Goal: Task Accomplishment & Management: Complete application form

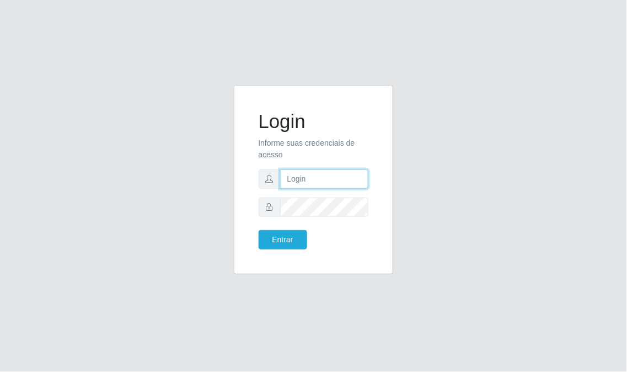
click at [311, 179] on input "text" at bounding box center [324, 178] width 89 height 19
type input "[EMAIL_ADDRESS][DOMAIN_NAME]"
click at [259, 230] on button "Entrar" at bounding box center [283, 239] width 49 height 19
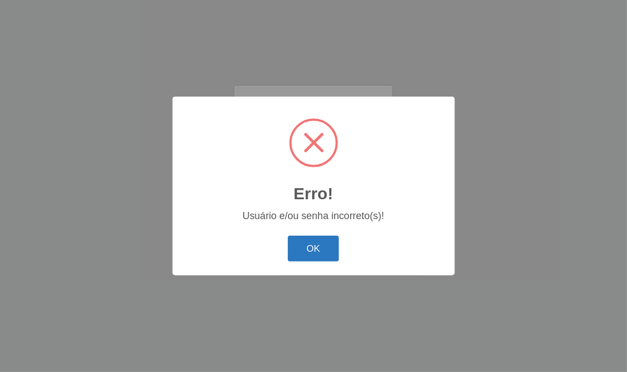
click at [331, 242] on button "OK" at bounding box center [313, 248] width 51 height 26
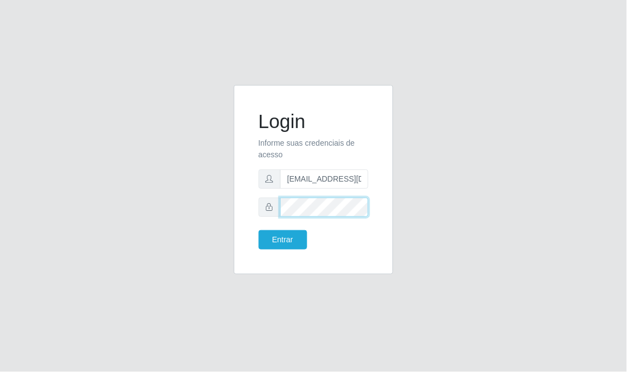
click at [266, 210] on div at bounding box center [314, 206] width 110 height 19
click at [259, 230] on button "Entrar" at bounding box center [283, 239] width 49 height 19
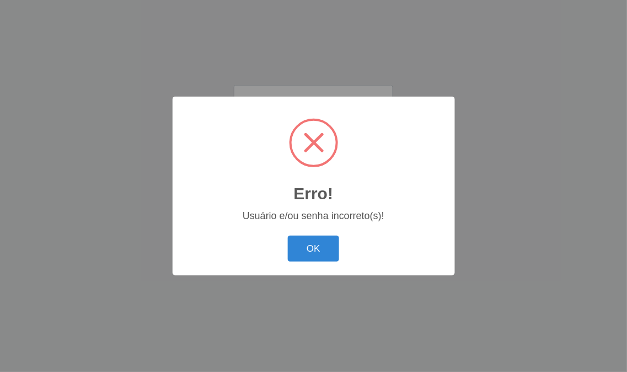
click at [279, 237] on div "OK Cancel" at bounding box center [314, 248] width 260 height 31
click at [321, 252] on button "OK" at bounding box center [313, 248] width 51 height 26
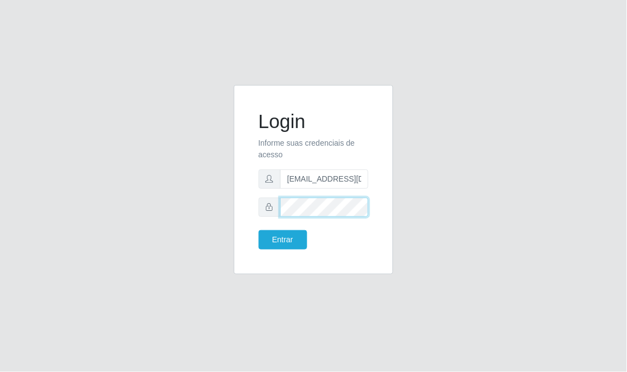
click at [210, 211] on div "Login Informe suas credenciais de acesso [EMAIL_ADDRESS][DOMAIN_NAME] Entrar" at bounding box center [313, 186] width 529 height 202
click at [259, 230] on button "Entrar" at bounding box center [283, 239] width 49 height 19
click at [360, 179] on input "[EMAIL_ADDRESS][DOMAIN_NAME]" at bounding box center [324, 178] width 89 height 19
click at [364, 175] on input "[EMAIL_ADDRESS][DOMAIN_NAME]" at bounding box center [324, 178] width 89 height 19
click at [356, 175] on input "[EMAIL_ADDRESS][DOMAIN_NAME]" at bounding box center [324, 178] width 89 height 19
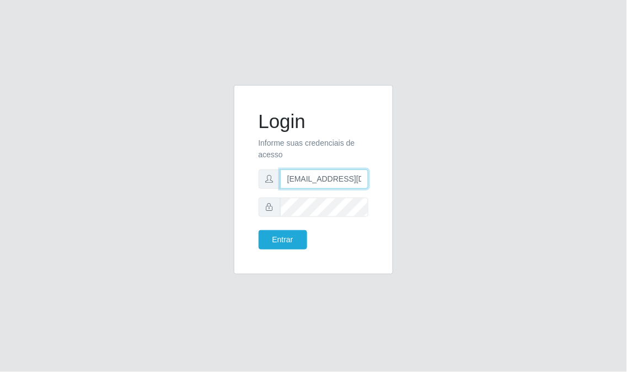
click at [361, 178] on input "[EMAIL_ADDRESS][DOMAIN_NAME]" at bounding box center [324, 178] width 89 height 19
click at [349, 179] on input "[EMAIL_ADDRESS][DOMAIN_NAME]" at bounding box center [324, 178] width 89 height 19
click at [259, 230] on button "Entrar" at bounding box center [283, 239] width 49 height 19
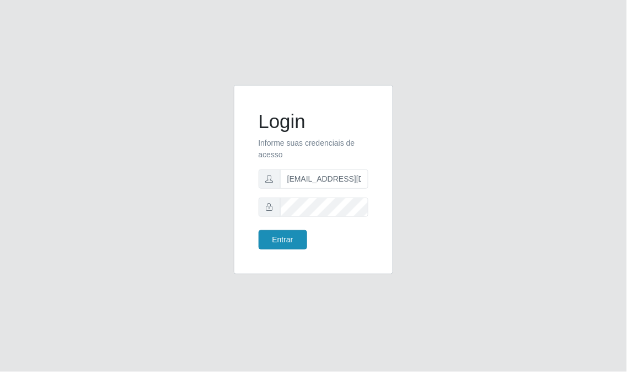
click at [285, 239] on body "Login Informe suas credenciais de acesso [EMAIL_ADDRESS][DOMAIN_NAME] Entrar" at bounding box center [313, 186] width 627 height 372
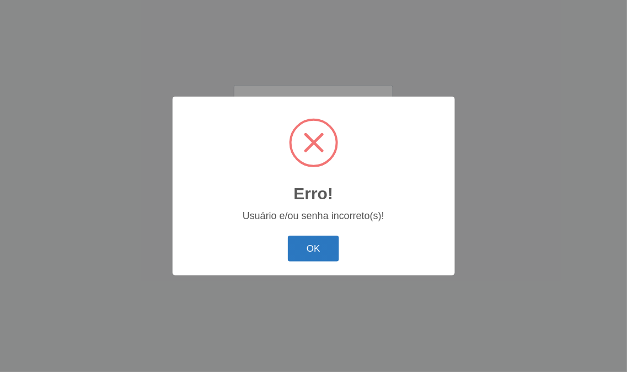
click at [292, 239] on button "OK" at bounding box center [313, 248] width 51 height 26
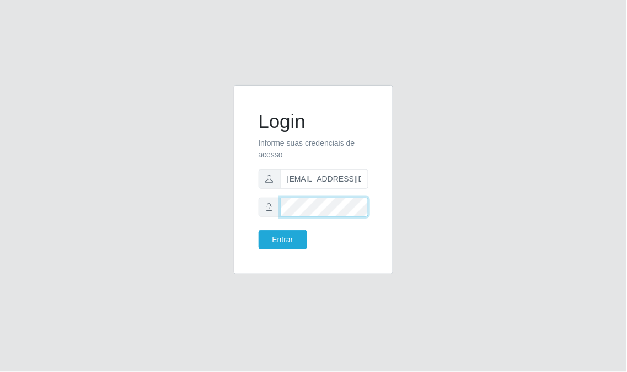
click at [132, 219] on div "Login Informe suas credenciais de acesso [EMAIL_ADDRESS][DOMAIN_NAME] Entrar" at bounding box center [313, 186] width 529 height 202
click at [259, 230] on button "Entrar" at bounding box center [283, 239] width 49 height 19
click at [287, 238] on button "Entrar" at bounding box center [283, 239] width 49 height 19
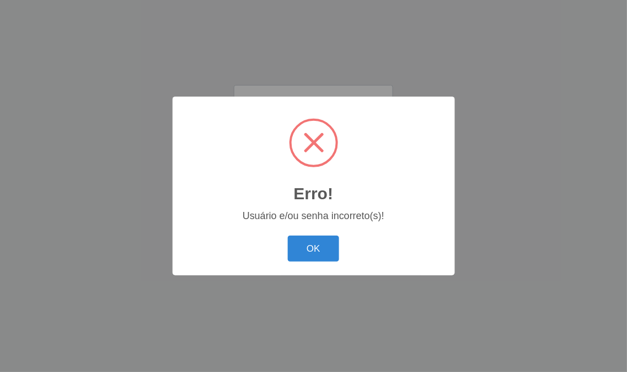
click at [314, 247] on button "OK" at bounding box center [313, 248] width 51 height 26
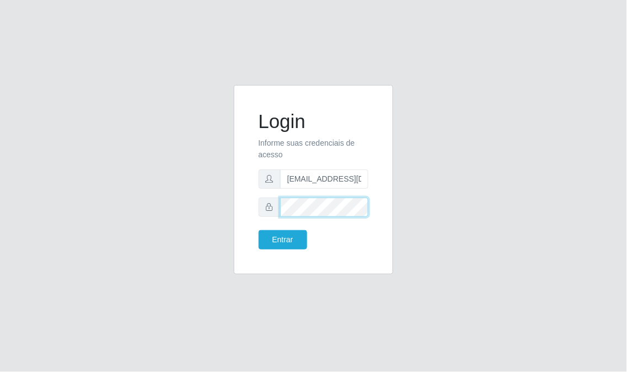
click at [259, 230] on button "Entrar" at bounding box center [283, 239] width 49 height 19
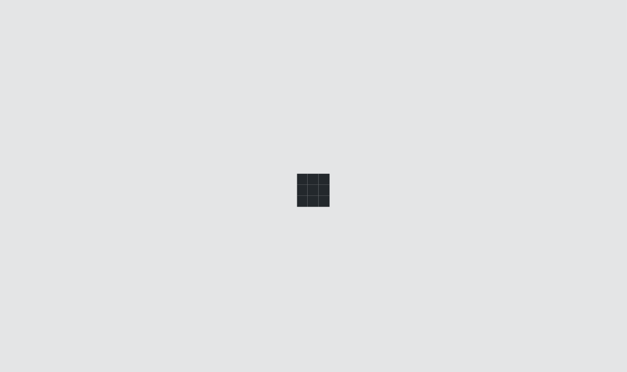
click at [301, 249] on div at bounding box center [313, 186] width 627 height 372
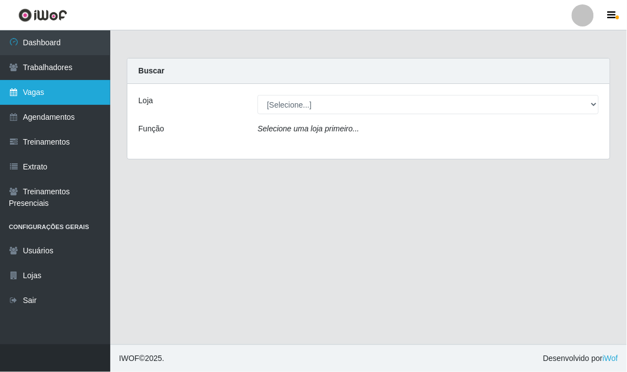
click at [65, 86] on link "Vagas" at bounding box center [55, 92] width 110 height 25
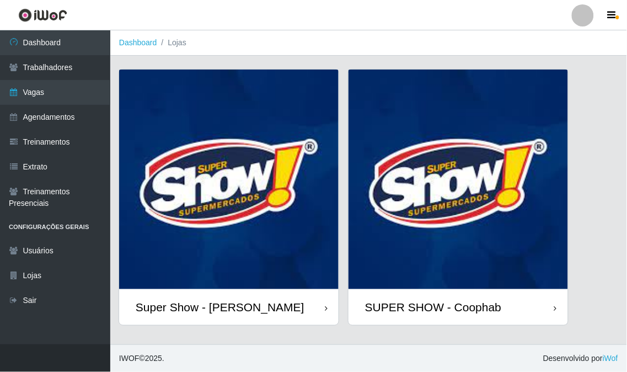
click at [243, 191] on img at bounding box center [228, 178] width 219 height 219
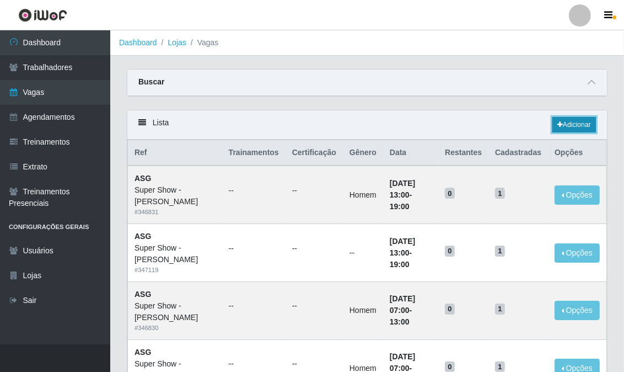
click at [558, 125] on icon at bounding box center [560, 124] width 6 height 7
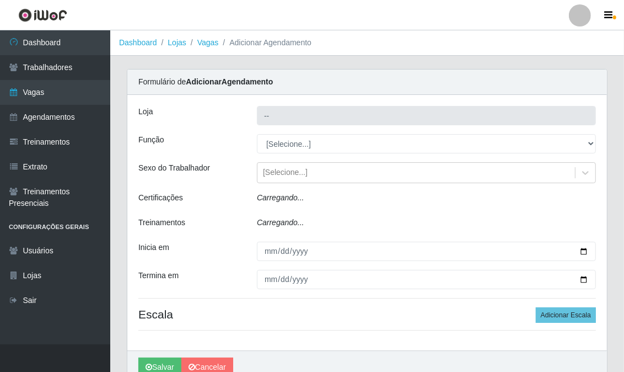
type input "Super Show - [PERSON_NAME]"
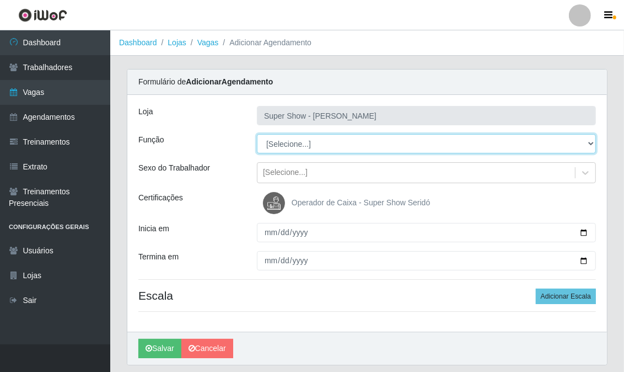
click at [305, 140] on select "[Selecione...] ASG Auxiliar de Estacionamento Balconista Embalador Embalador + …" at bounding box center [426, 143] width 339 height 19
select select "16"
click at [257, 134] on select "[Selecione...] ASG Auxiliar de Estacionamento Balconista Embalador Embalador + …" at bounding box center [426, 143] width 339 height 19
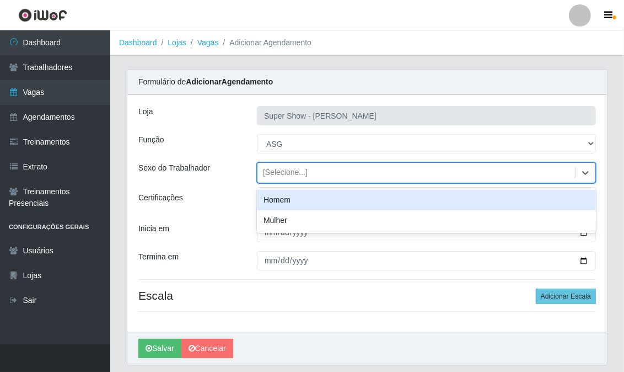
click at [302, 173] on div "[Selecione...]" at bounding box center [285, 173] width 45 height 12
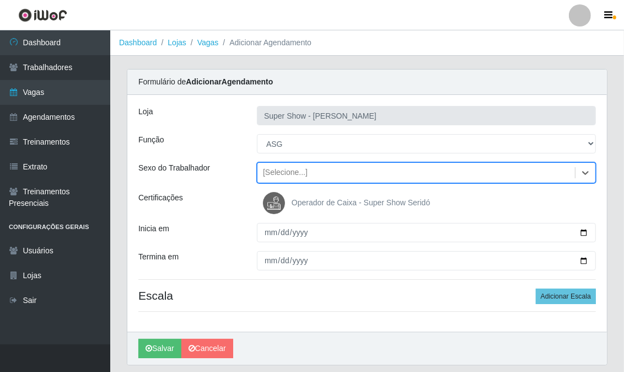
click at [302, 173] on div "[Selecione...]" at bounding box center [285, 173] width 45 height 12
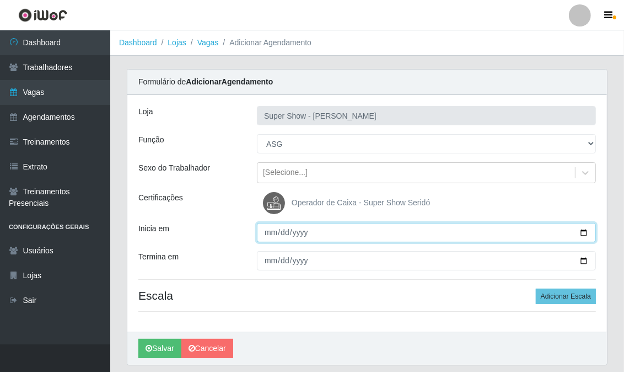
click at [267, 229] on input "Inicia em" at bounding box center [426, 232] width 339 height 19
type input "[DATE]"
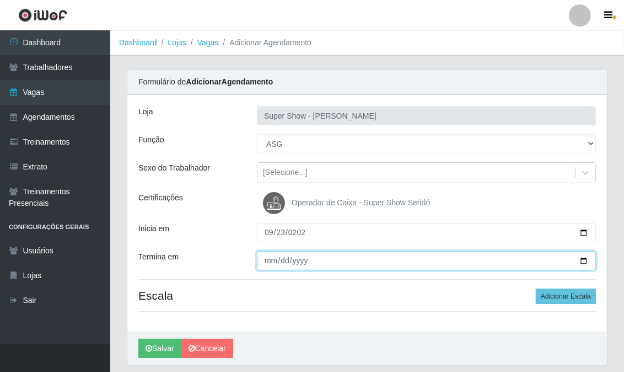
click at [264, 258] on input "Termina em" at bounding box center [426, 260] width 339 height 19
type input "[DATE]"
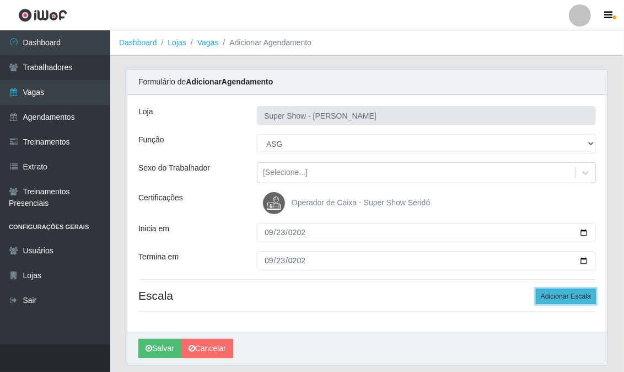
click at [553, 294] on button "Adicionar Escala" at bounding box center [566, 295] width 60 height 15
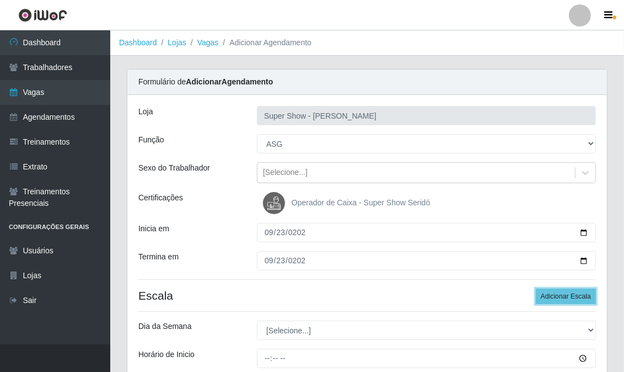
scroll to position [122, 0]
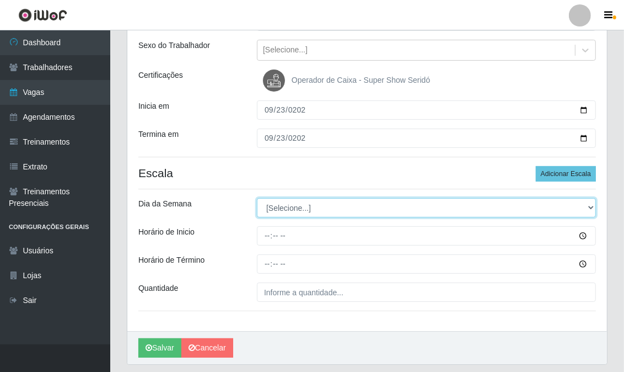
click at [281, 200] on select "[Selecione...] Segunda Terça Quarta Quinta Sexta Sábado Domingo" at bounding box center [426, 207] width 339 height 19
select select "2"
click at [257, 198] on select "[Selecione...] Segunda Terça Quarta Quinta Sexta Sábado Domingo" at bounding box center [426, 207] width 339 height 19
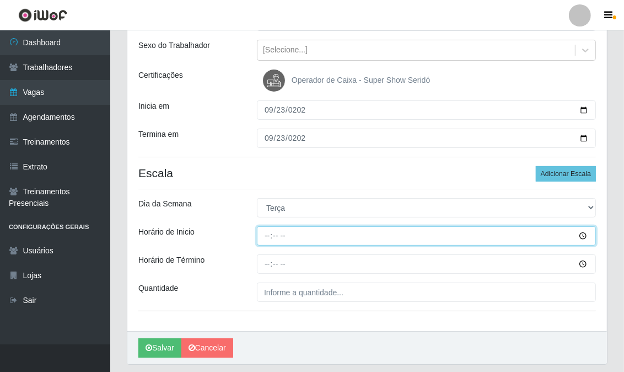
click at [265, 239] on input "Horário de Inicio" at bounding box center [426, 235] width 339 height 19
type input "13:00"
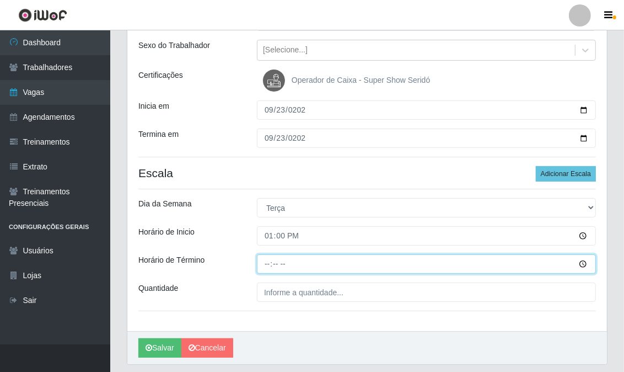
click at [267, 262] on input "Horário de Término" at bounding box center [426, 263] width 339 height 19
type input "19:00"
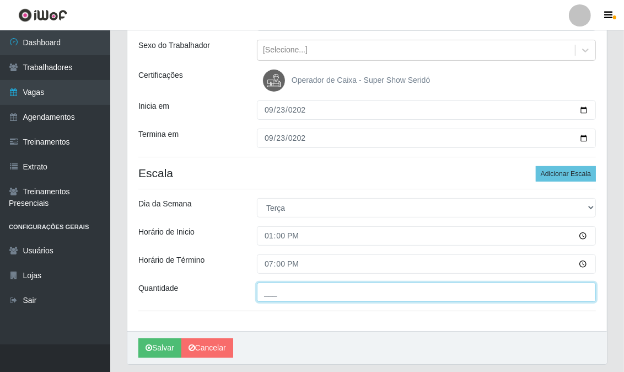
click at [280, 296] on input "___" at bounding box center [426, 291] width 339 height 19
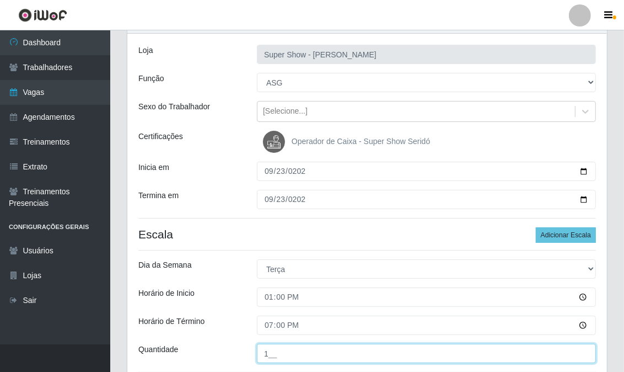
scroll to position [156, 0]
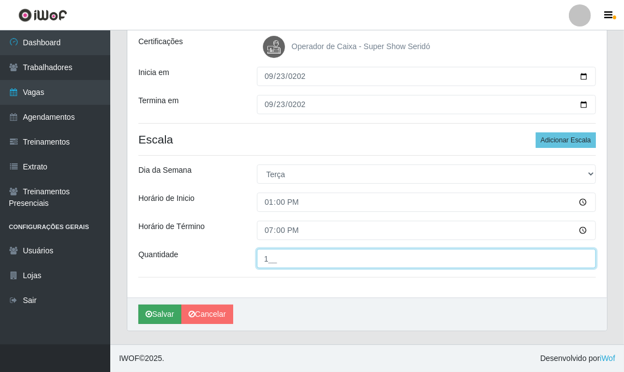
type input "1__"
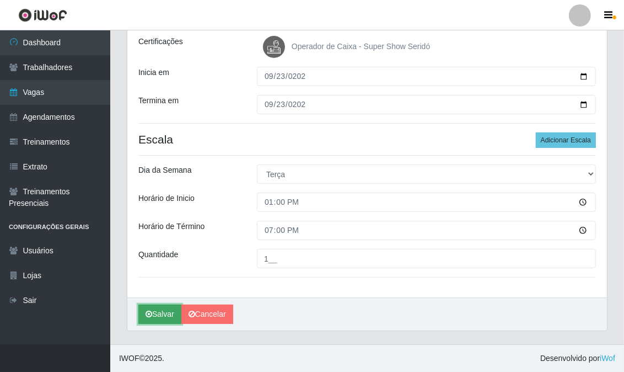
click at [169, 315] on button "Salvar" at bounding box center [159, 313] width 43 height 19
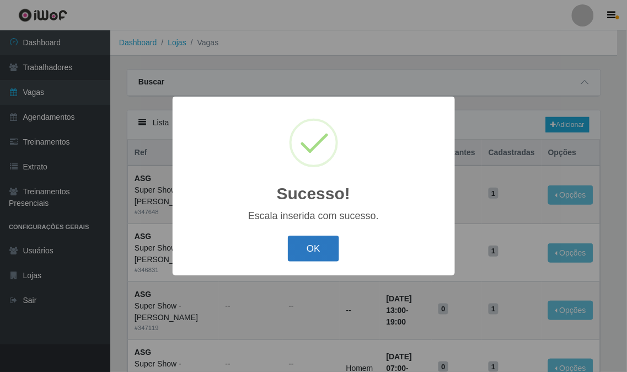
click at [327, 247] on button "OK" at bounding box center [313, 248] width 51 height 26
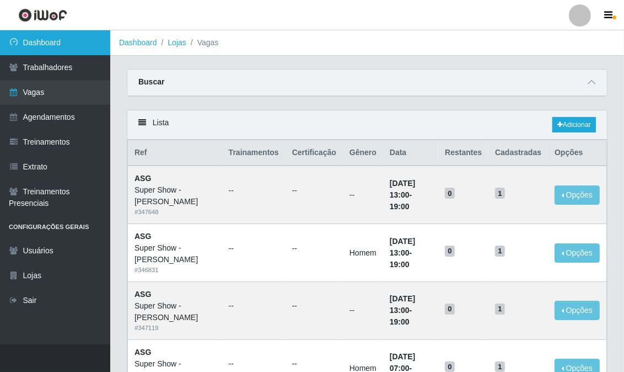
click at [63, 43] on link "Dashboard" at bounding box center [55, 42] width 110 height 25
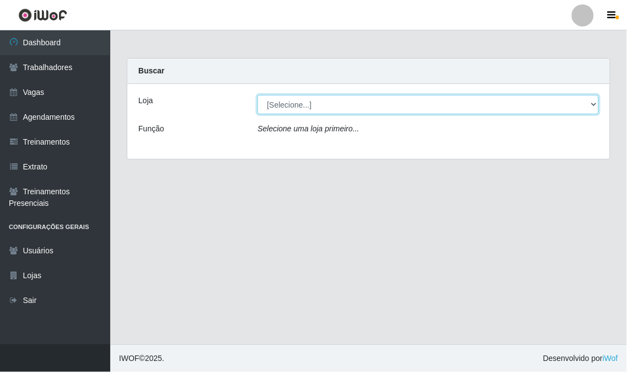
click at [362, 108] on select "[Selecione...] Super Show - Abel Cabral SUPER SHOW - Coophab" at bounding box center [428, 104] width 341 height 19
select select "120"
click at [258, 95] on select "[Selecione...] Super Show - Abel Cabral SUPER SHOW - Coophab" at bounding box center [428, 104] width 341 height 19
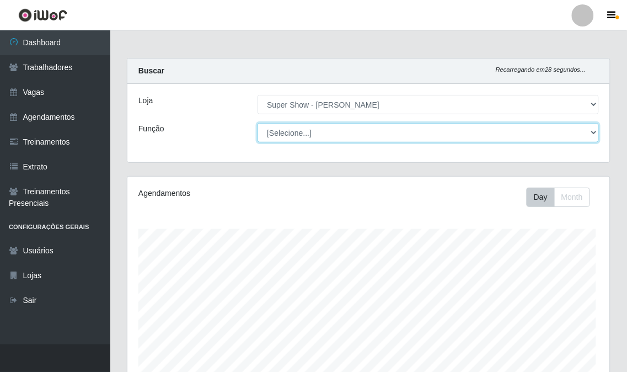
click at [307, 129] on select "[Selecione...] ASG Auxiliar de Estacionamento Balconista Embalador Embalador + …" at bounding box center [428, 132] width 341 height 19
select select "16"
click at [257, 123] on select "[Selecione...] ASG Auxiliar de Estacionamento Balconista Embalador Embalador + …" at bounding box center [426, 132] width 339 height 19
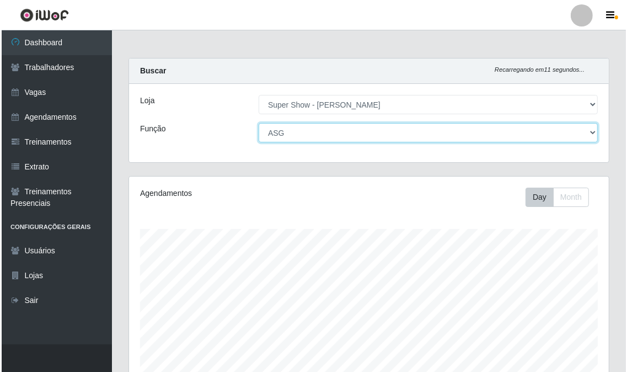
scroll to position [233, 0]
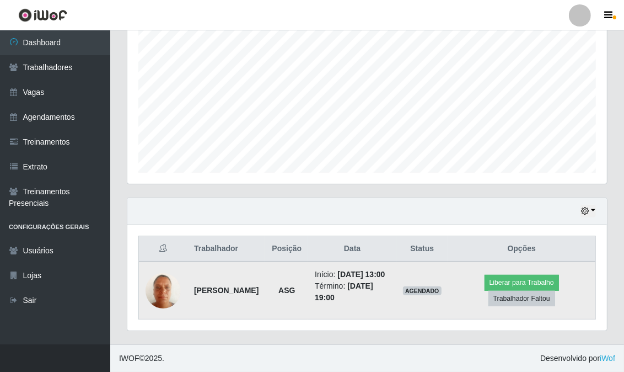
click at [171, 284] on img at bounding box center [163, 290] width 35 height 47
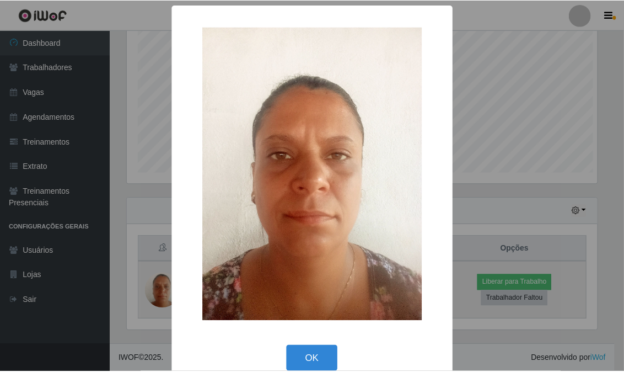
scroll to position [228, 473]
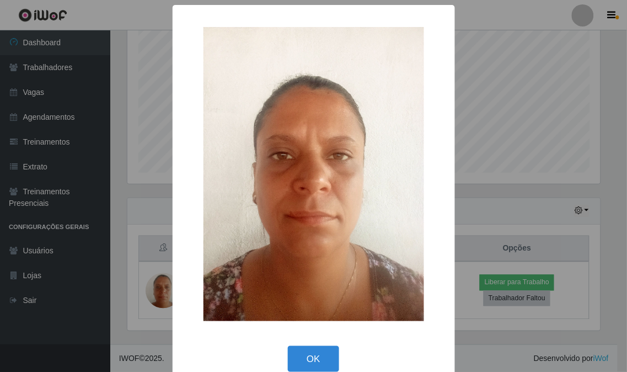
click at [144, 280] on div "× OK Cancel" at bounding box center [313, 186] width 627 height 372
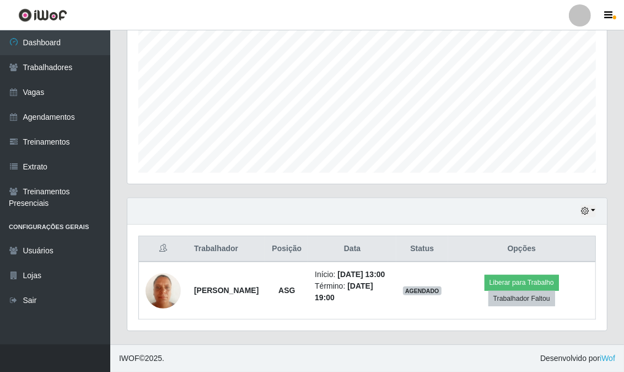
scroll to position [0, 0]
